Goal: Task Accomplishment & Management: Complete application form

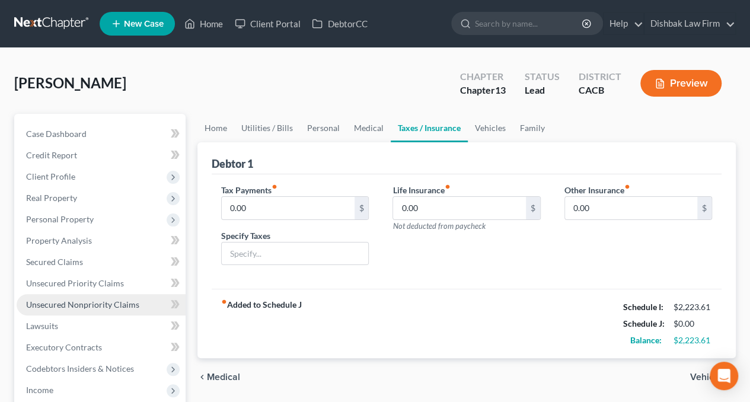
click at [69, 306] on span "Unsecured Nonpriority Claims" at bounding box center [82, 304] width 113 height 10
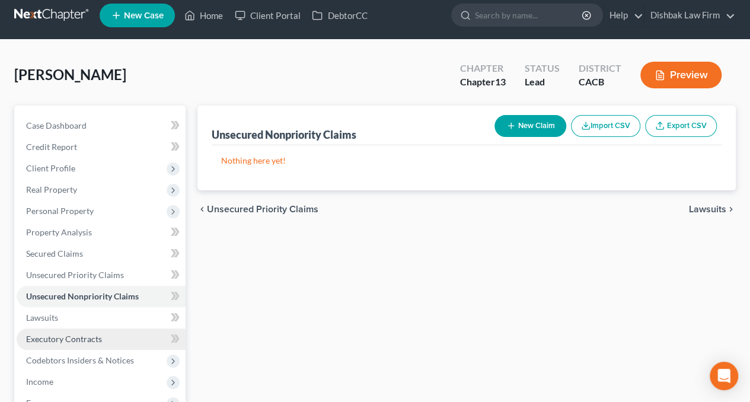
scroll to position [59, 0]
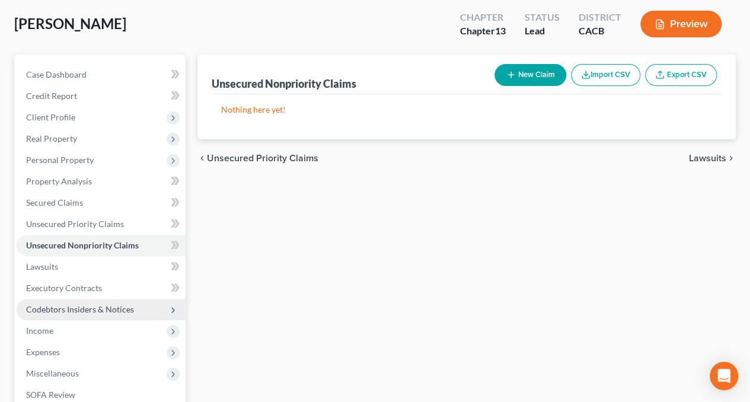
click at [96, 308] on span "Codebtors Insiders & Notices" at bounding box center [80, 309] width 108 height 10
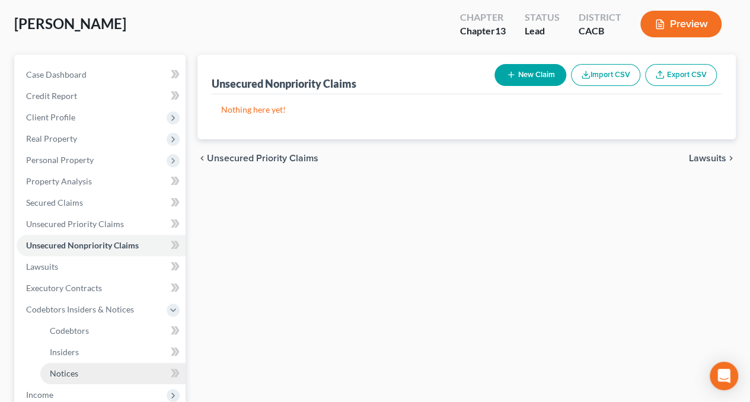
click at [103, 378] on link "Notices" at bounding box center [112, 373] width 145 height 21
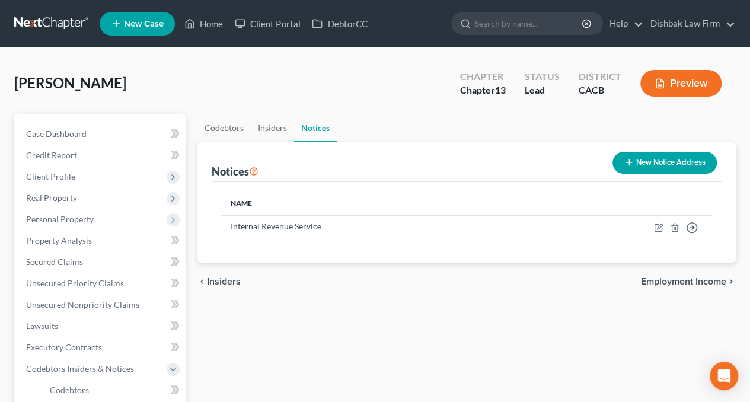
click at [666, 162] on button "New Notice Address" at bounding box center [664, 163] width 104 height 22
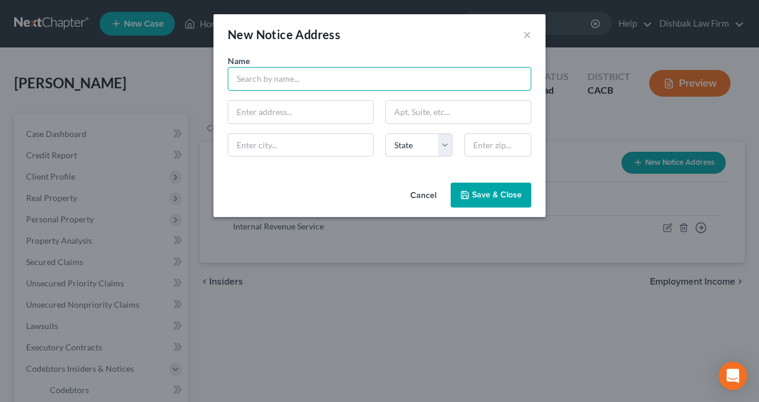
click at [319, 84] on input "text" at bounding box center [379, 79] width 303 height 24
type input "Z"
type input "[PERSON_NAME] & Associates"
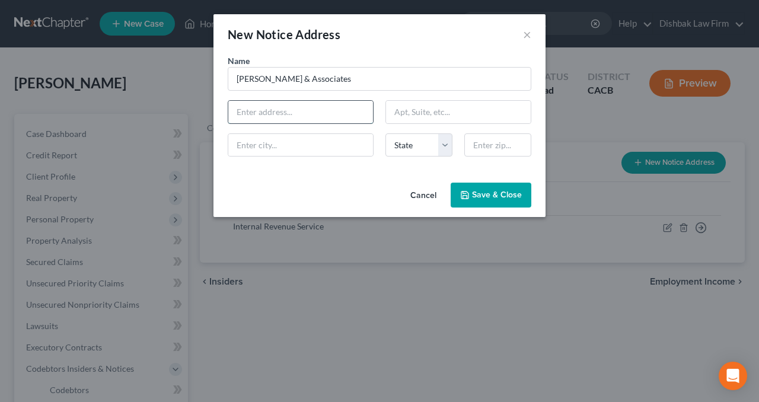
click at [280, 112] on input "text" at bounding box center [300, 112] width 145 height 23
type input "80 Minuteman Rd."
click at [318, 148] on input "text" at bounding box center [300, 145] width 145 height 23
type input "Andover"
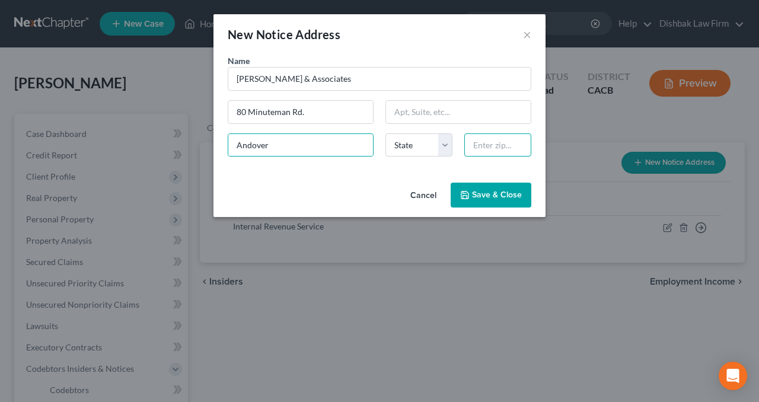
click at [514, 138] on input "text" at bounding box center [497, 145] width 67 height 24
drag, startPoint x: 512, startPoint y: 142, endPoint x: 472, endPoint y: 144, distance: 40.3
click at [472, 144] on input "9" at bounding box center [497, 145] width 67 height 24
type input "01810"
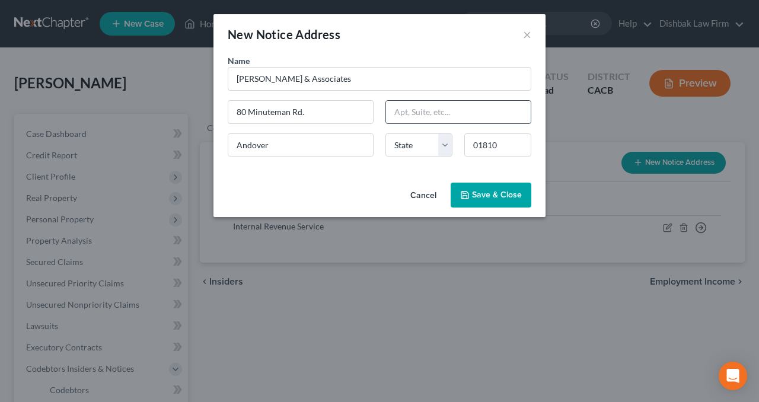
click at [461, 107] on input "text" at bounding box center [458, 112] width 145 height 23
select select "22"
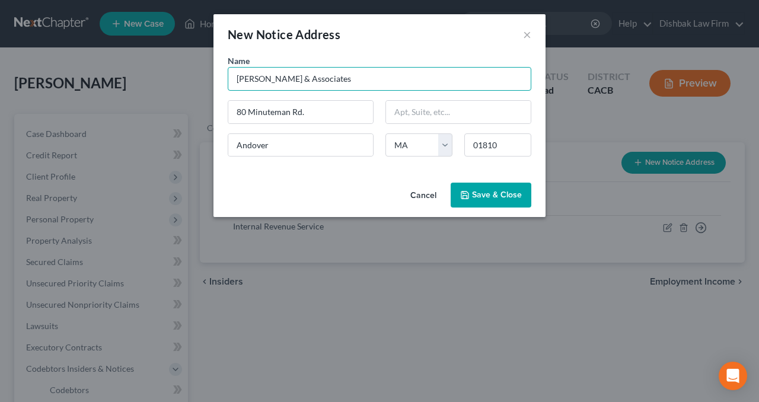
click at [441, 76] on input "[PERSON_NAME] & Associates" at bounding box center [379, 79] width 303 height 24
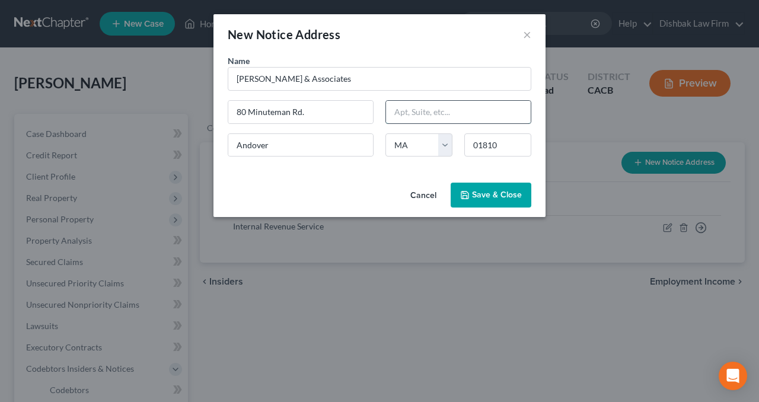
click at [398, 114] on input "text" at bounding box center [458, 112] width 145 height 23
click at [385, 172] on div "Name * [PERSON_NAME] & Associates [STREET_ADDRESS] Andover State [US_STATE] AK …" at bounding box center [379, 116] width 332 height 123
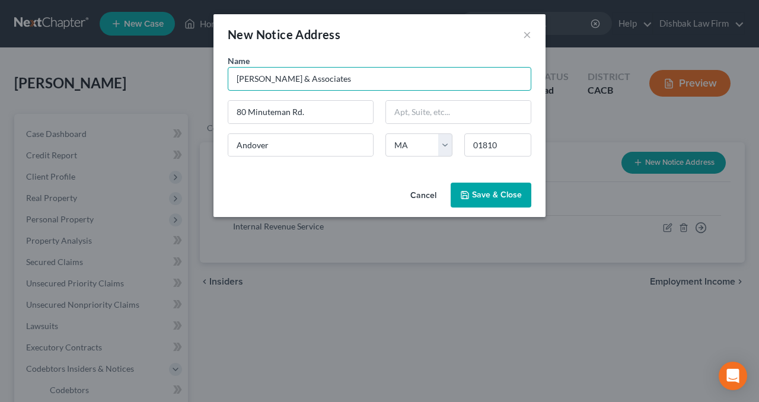
click at [347, 85] on input "[PERSON_NAME] & Associates" at bounding box center [379, 79] width 303 height 24
type input "[PERSON_NAME] & Associates - AmEx"
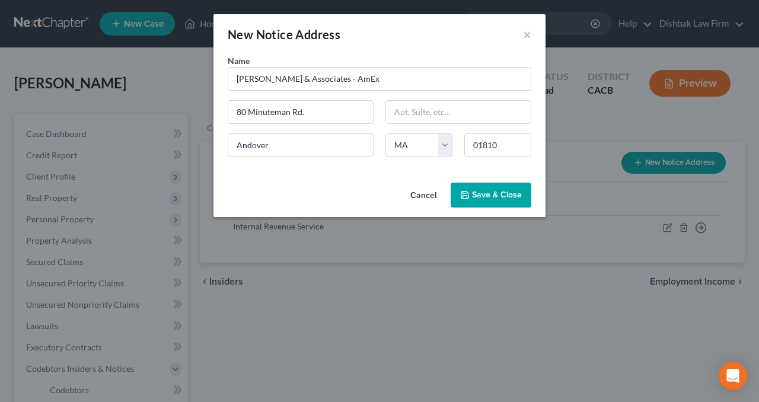
click at [492, 191] on span "Save & Close" at bounding box center [497, 195] width 50 height 10
